Goal: Check status: Check status

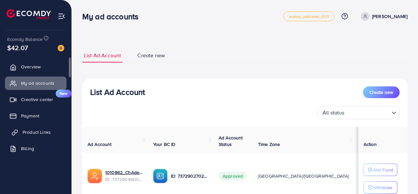
scroll to position [53, 0]
click at [47, 141] on ul "Overview My ad accounts Creative center New Payment Product Links Billing Affil…" at bounding box center [35, 118] width 71 height 121
click at [37, 135] on span "Product Links" at bounding box center [37, 132] width 28 height 7
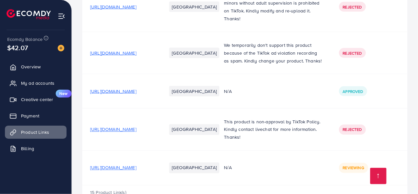
scroll to position [536, 0]
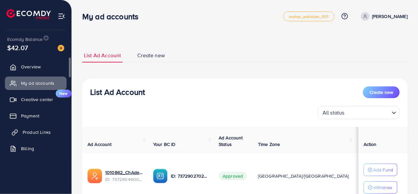
click at [33, 131] on span "Product Links" at bounding box center [37, 132] width 28 height 7
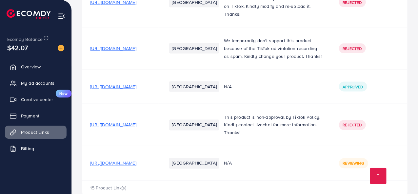
scroll to position [536, 0]
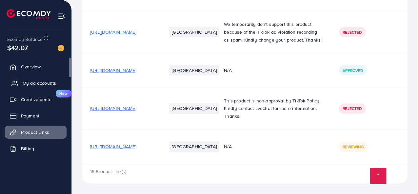
click at [51, 85] on span "My ad accounts" at bounding box center [39, 83] width 33 height 7
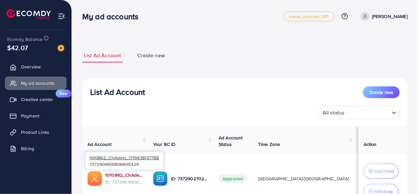
click at [125, 174] on link "1010862_ChAdeel_1716638137788" at bounding box center [123, 175] width 37 height 7
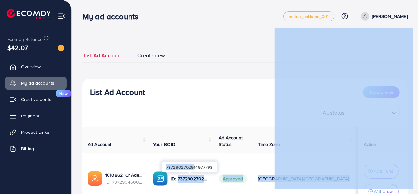
drag, startPoint x: 177, startPoint y: 176, endPoint x: 193, endPoint y: 172, distance: 15.7
click at [193, 172] on body "My ad accounts metap_pakistan_001 Help Center Contact Support Plans and Pricing…" at bounding box center [209, 97] width 418 height 194
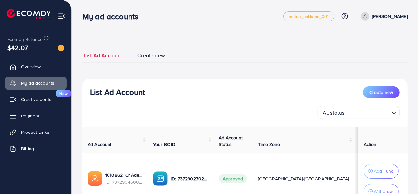
click at [248, 134] on th "Ad Account Status" at bounding box center [232, 140] width 39 height 26
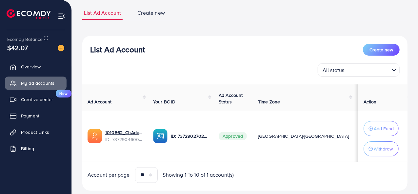
scroll to position [58, 0]
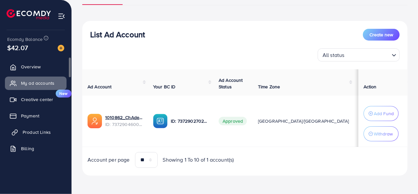
click at [48, 133] on span "Product Links" at bounding box center [37, 132] width 28 height 7
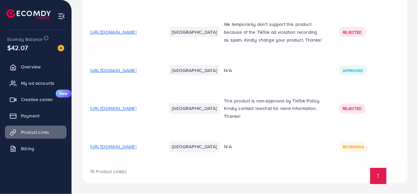
scroll to position [491, 0]
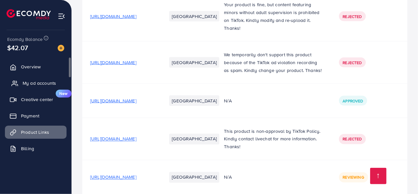
click at [38, 87] on link "My ad accounts" at bounding box center [36, 83] width 62 height 13
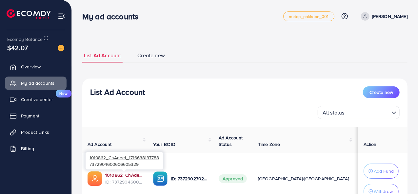
click at [116, 175] on link "1010862_ChAdeel_1716638137788" at bounding box center [123, 175] width 37 height 7
click at [120, 176] on link "1010862_ChAdeel_1716638137788" at bounding box center [123, 175] width 37 height 7
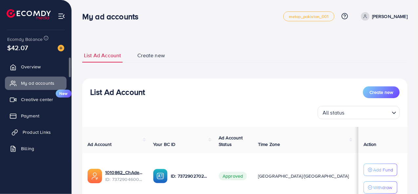
click at [52, 127] on link "Product Links" at bounding box center [36, 132] width 62 height 13
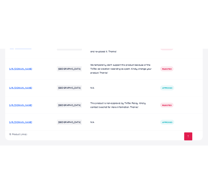
scroll to position [618, 0]
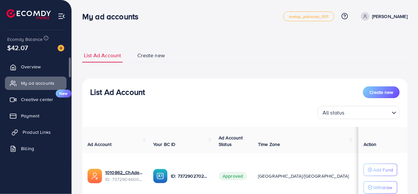
click at [34, 129] on span "Product Links" at bounding box center [37, 132] width 28 height 7
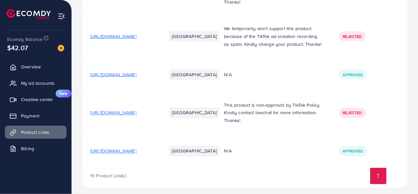
scroll to position [536, 0]
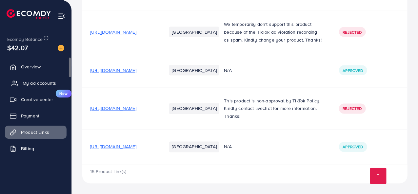
drag, startPoint x: 43, startPoint y: 78, endPoint x: 51, endPoint y: 87, distance: 12.3
click at [43, 78] on link "My ad accounts" at bounding box center [36, 83] width 62 height 13
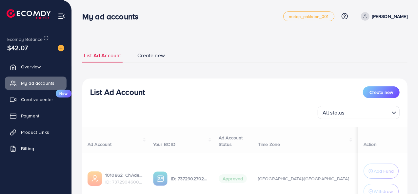
click at [121, 177] on div "Ad Account Your BC ID Ad Account Status Time Zone Cost Balance Auto top-up Thre…" at bounding box center [244, 176] width 325 height 99
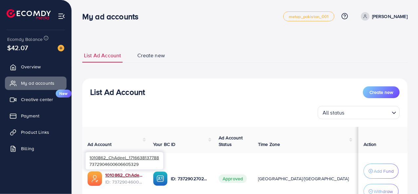
click at [121, 177] on link "1010862_ChAdeel_1716638137788" at bounding box center [123, 175] width 37 height 7
